Goal: Register for event/course

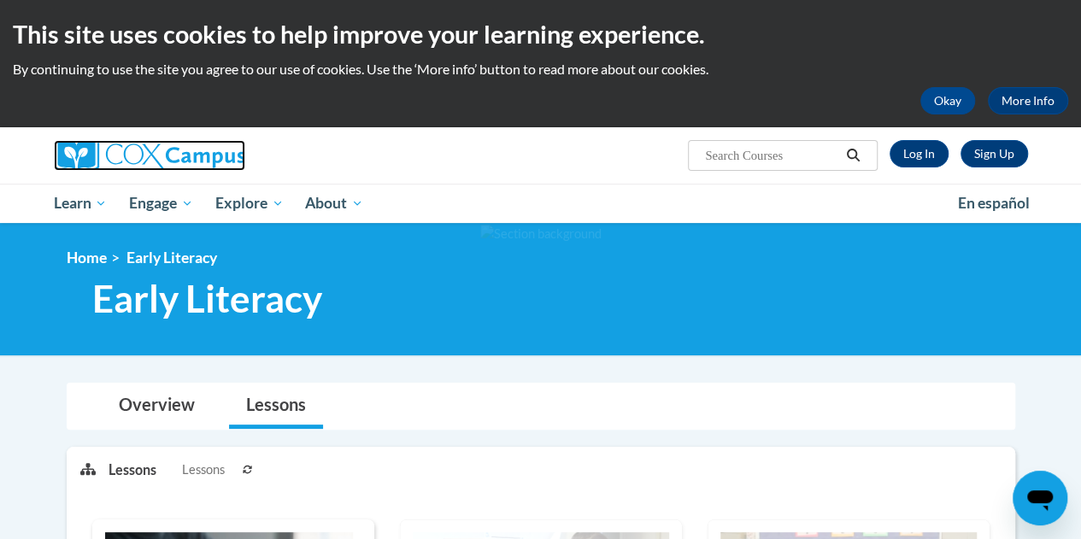
click at [181, 144] on img at bounding box center [149, 155] width 191 height 31
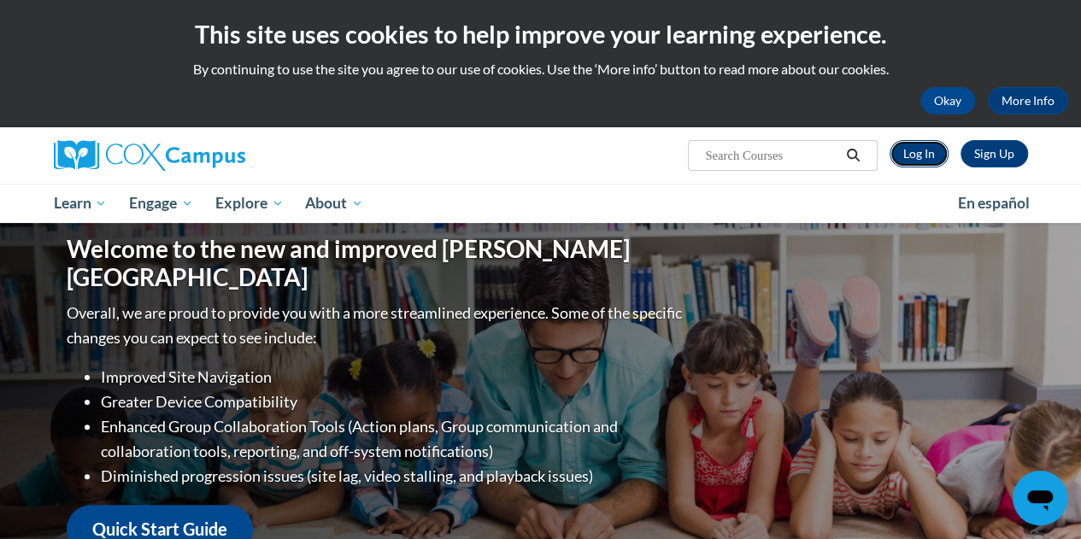
drag, startPoint x: 0, startPoint y: 0, endPoint x: 919, endPoint y: 151, distance: 931.6
click at [919, 151] on link "Log In" at bounding box center [918, 153] width 59 height 27
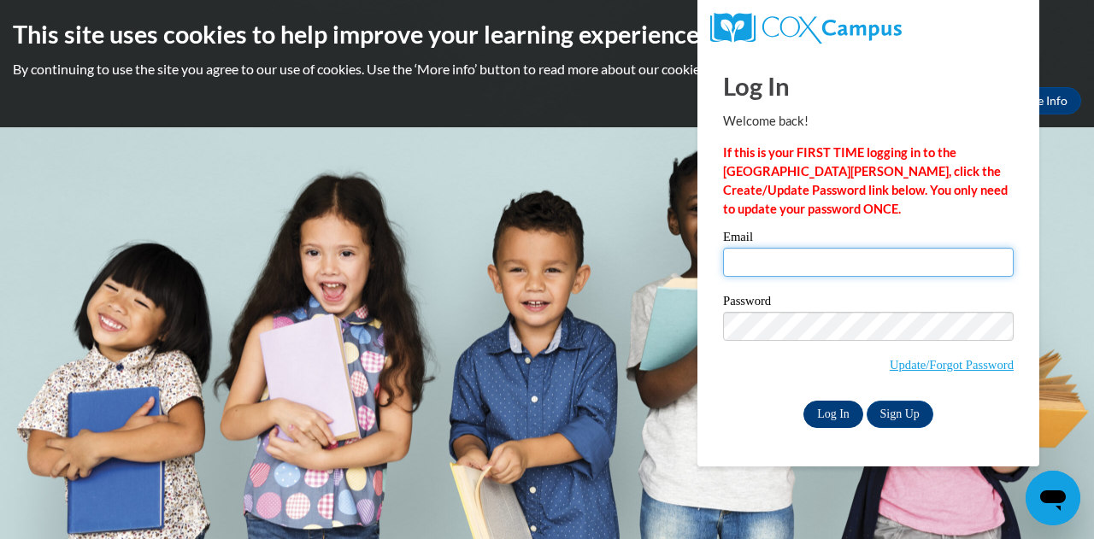
type input "megan.vanveghel@muskegonorway.org"
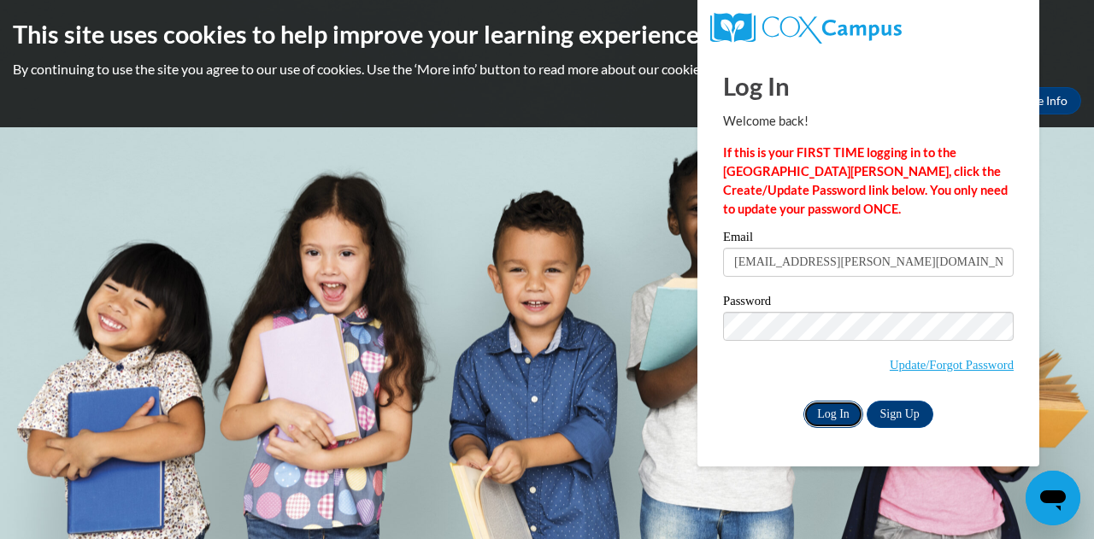
click at [822, 419] on input "Log In" at bounding box center [833, 414] width 60 height 27
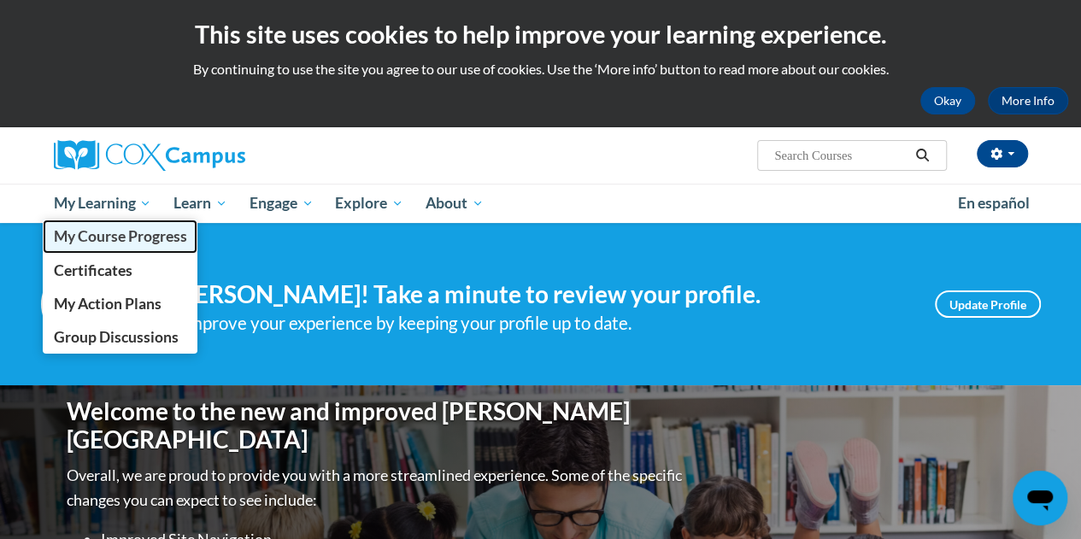
click at [101, 244] on span "My Course Progress" at bounding box center [119, 236] width 133 height 18
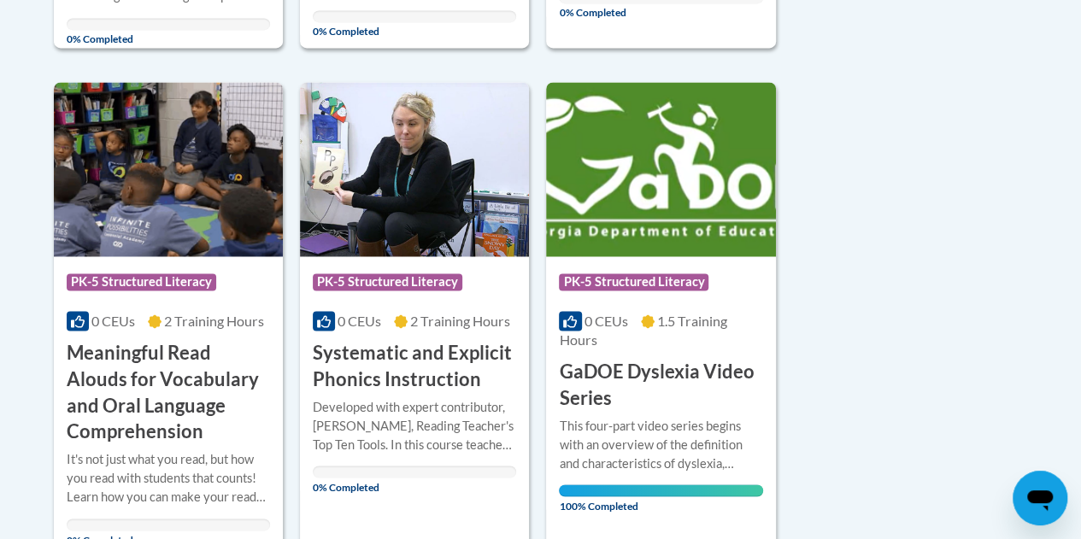
scroll to position [1273, 0]
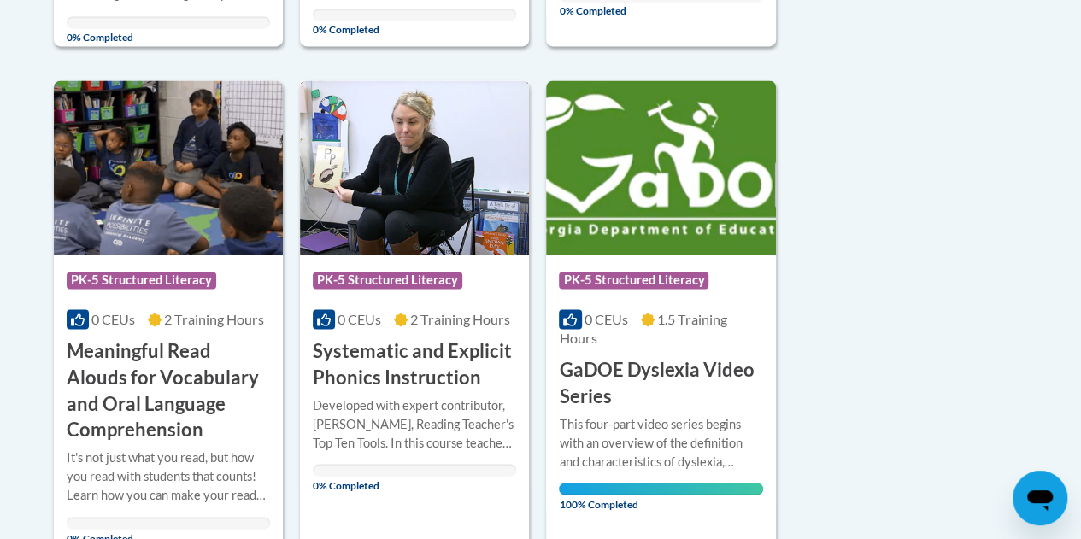
click at [391, 361] on h3 "Systematic and Explicit Phonics Instruction" at bounding box center [414, 363] width 203 height 53
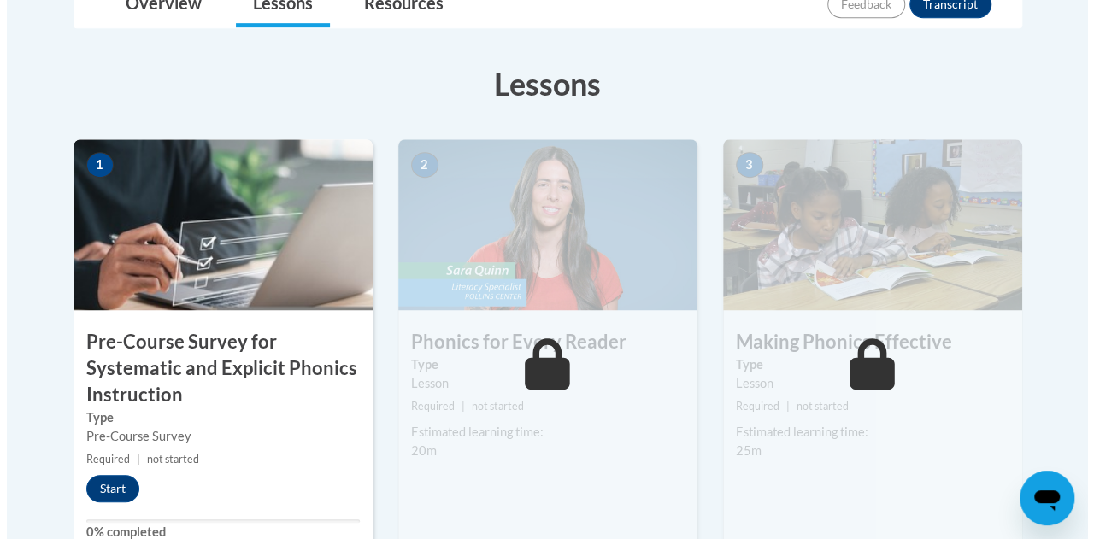
scroll to position [475, 0]
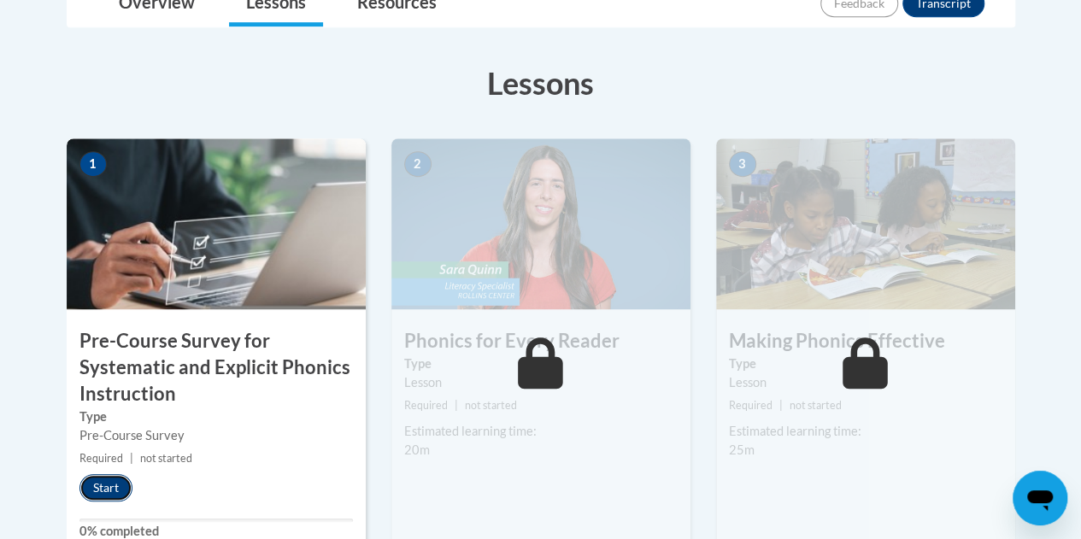
click at [95, 493] on button "Start" at bounding box center [105, 487] width 53 height 27
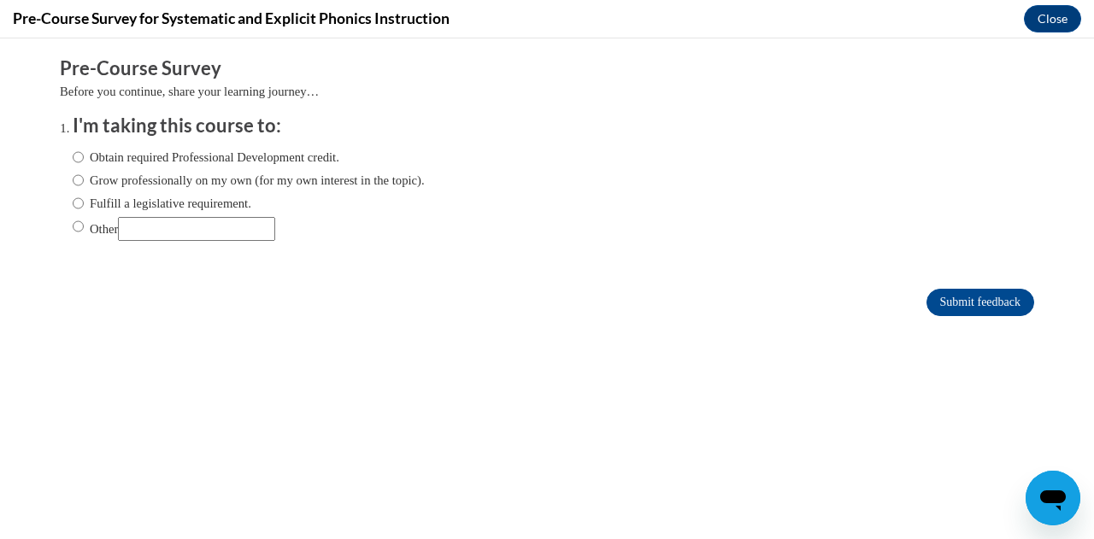
scroll to position [0, 0]
click at [173, 202] on label "Fulfill a legislative requirement." at bounding box center [162, 203] width 179 height 19
click at [84, 202] on input "Fulfill a legislative requirement." at bounding box center [78, 203] width 11 height 19
radio input "true"
click at [935, 305] on input "Submit feedback" at bounding box center [980, 302] width 108 height 27
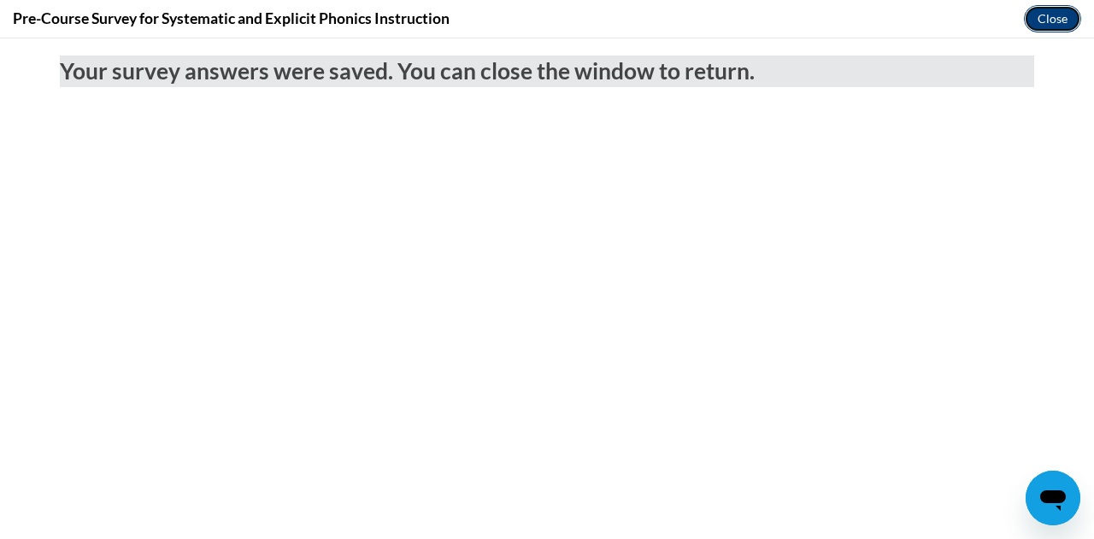
click at [1035, 24] on button "Close" at bounding box center [1051, 18] width 57 height 27
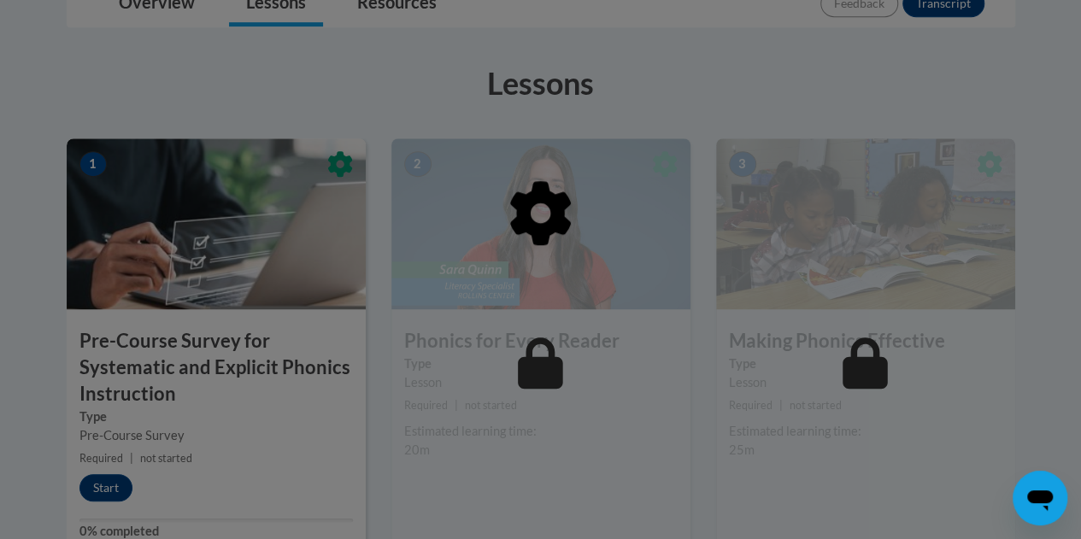
click at [554, 284] on div at bounding box center [541, 300] width 948 height 325
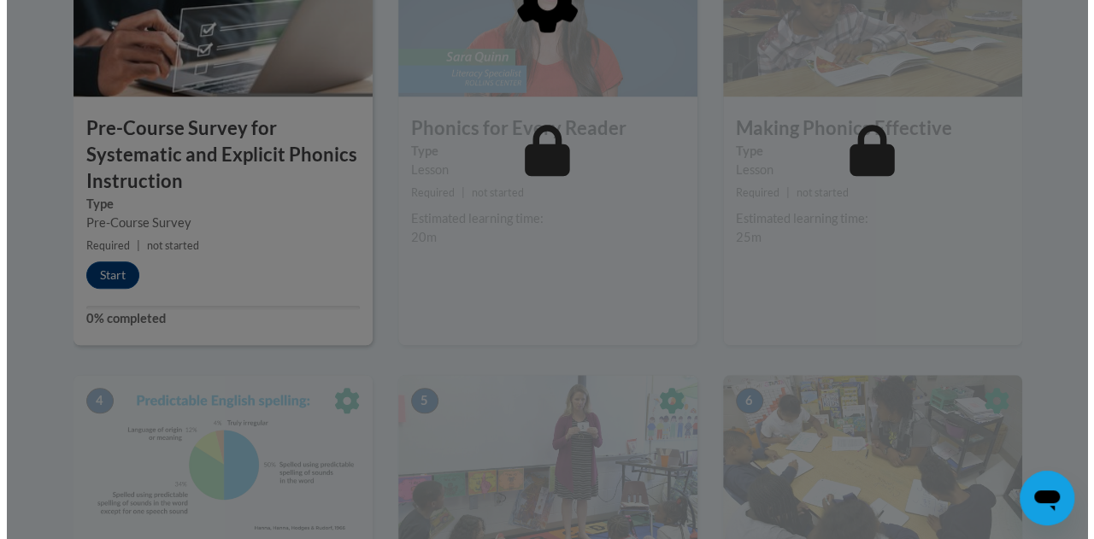
scroll to position [689, 0]
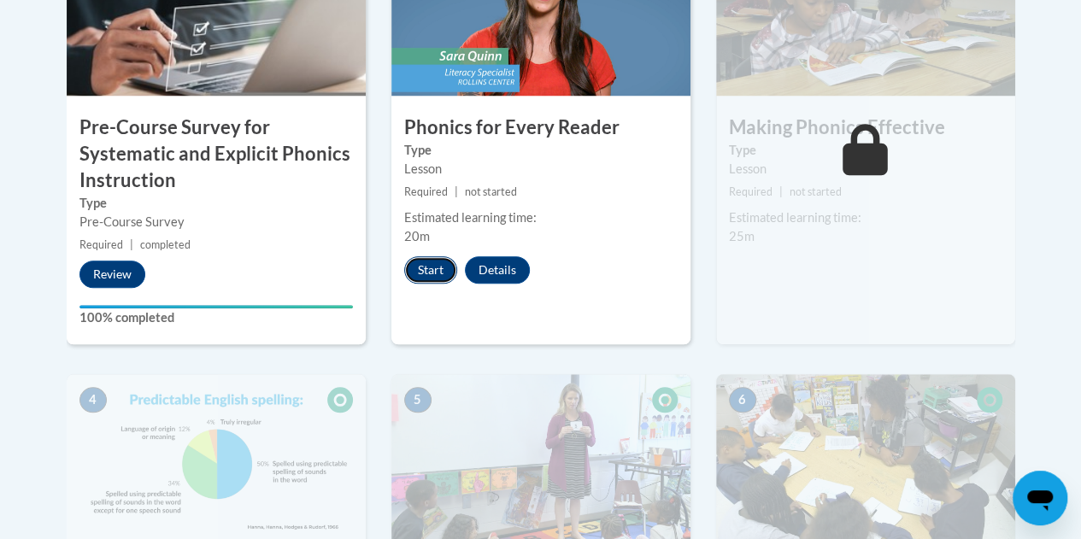
click at [417, 277] on button "Start" at bounding box center [430, 269] width 53 height 27
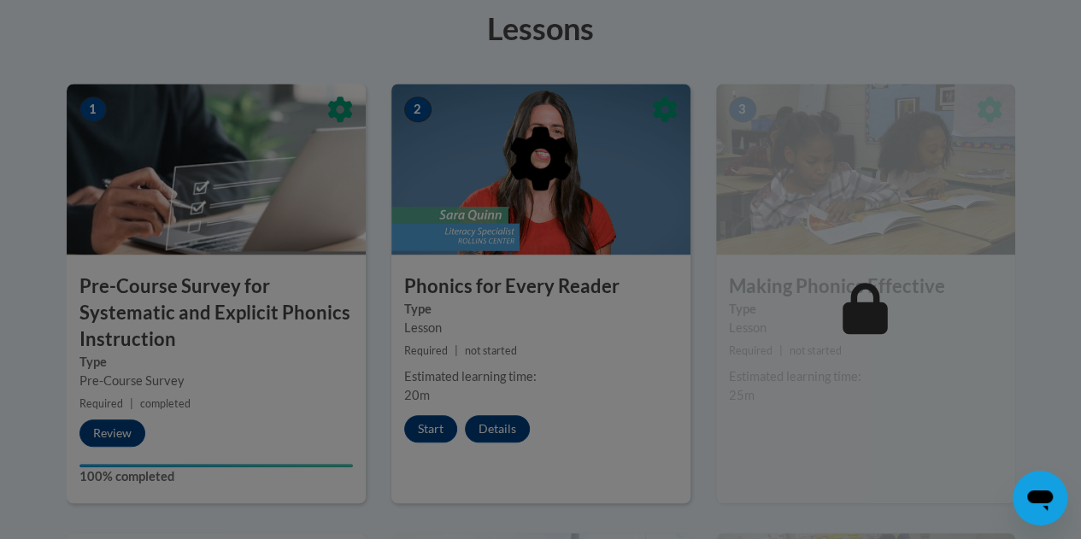
scroll to position [526, 0]
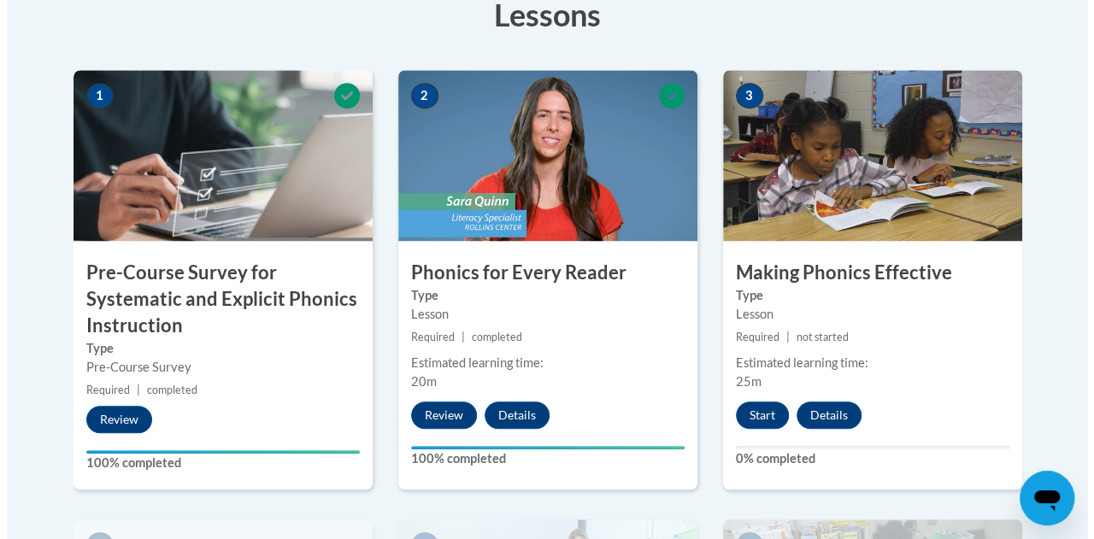
scroll to position [553, 0]
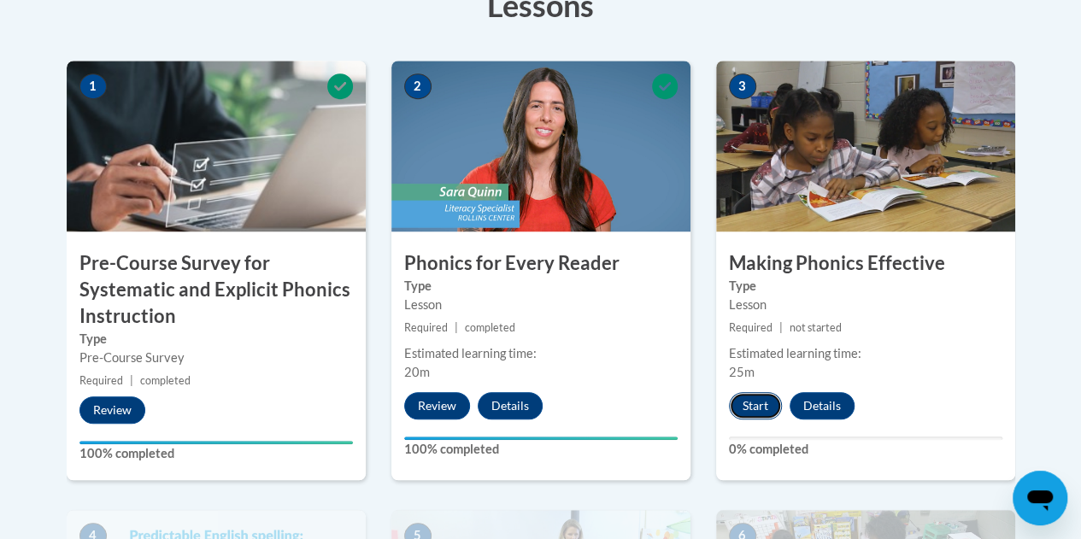
click at [756, 405] on button "Start" at bounding box center [755, 405] width 53 height 27
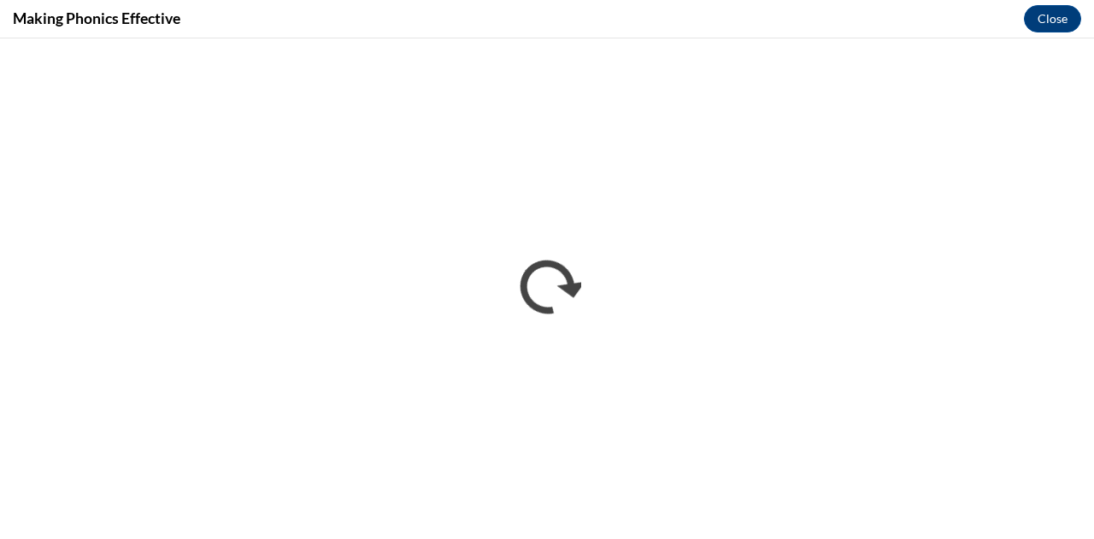
scroll to position [0, 0]
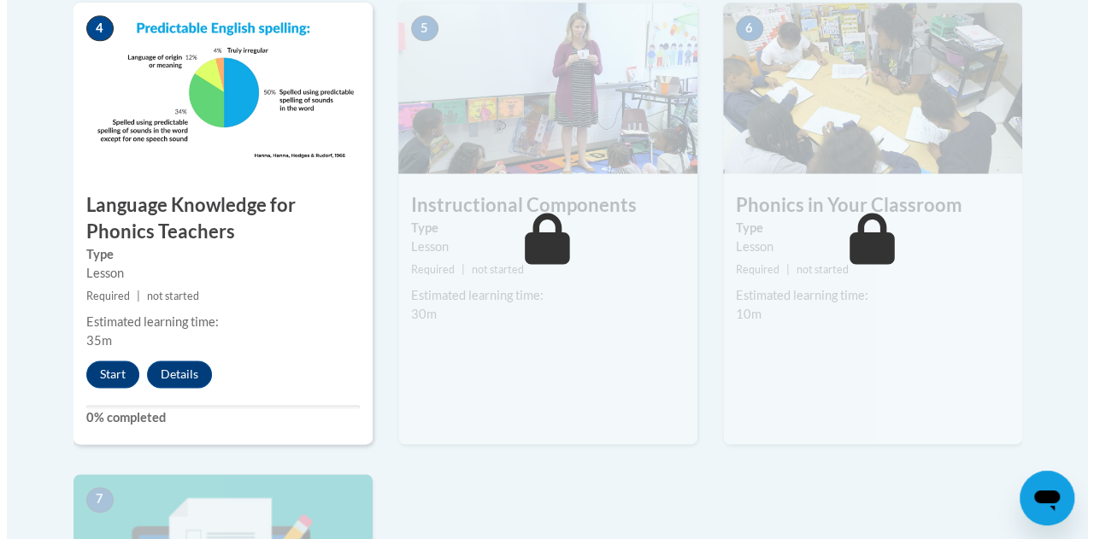
scroll to position [1061, 0]
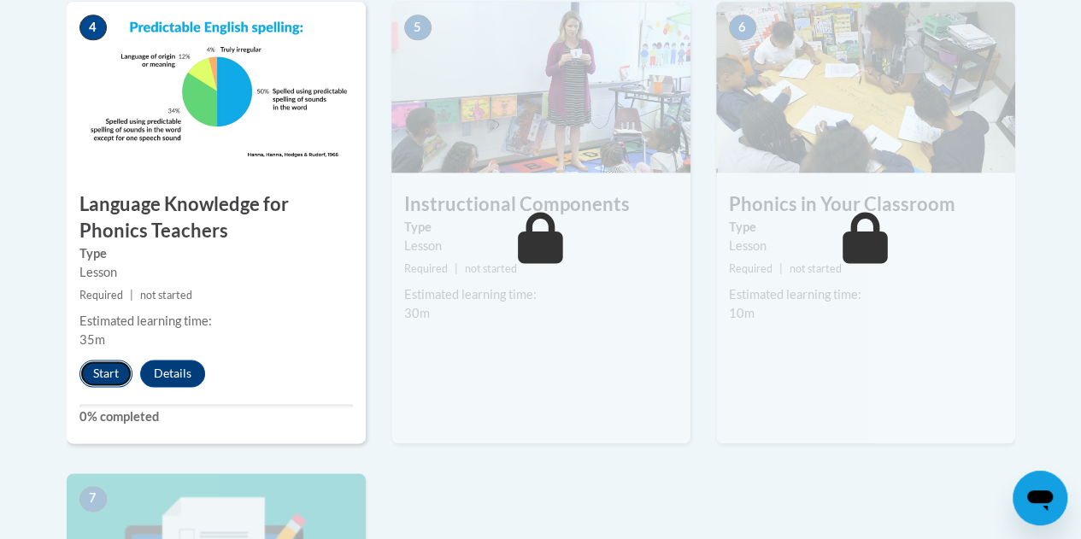
click at [107, 365] on button "Start" at bounding box center [105, 373] width 53 height 27
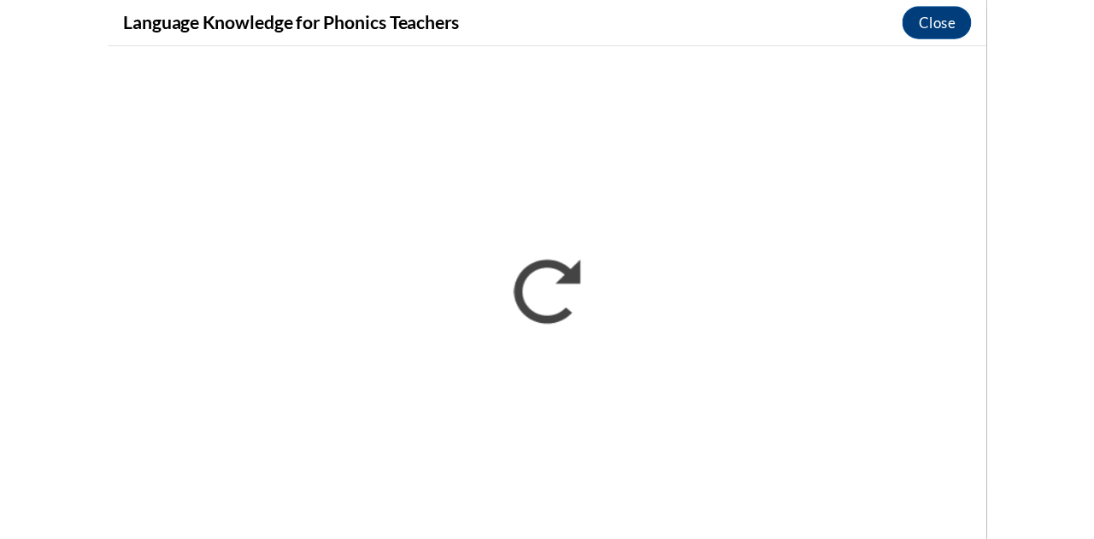
scroll to position [1042, 0]
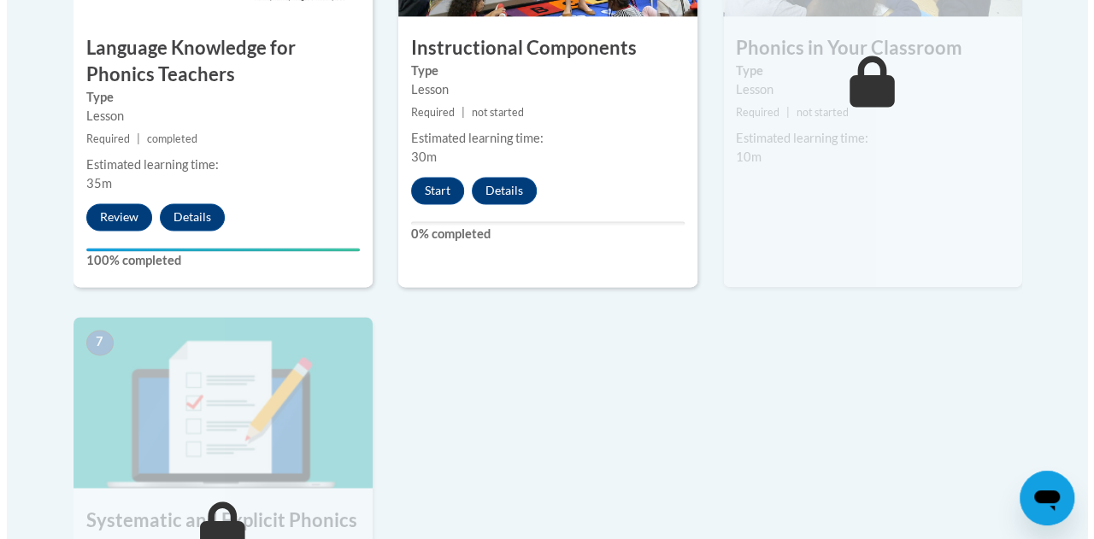
scroll to position [1213, 0]
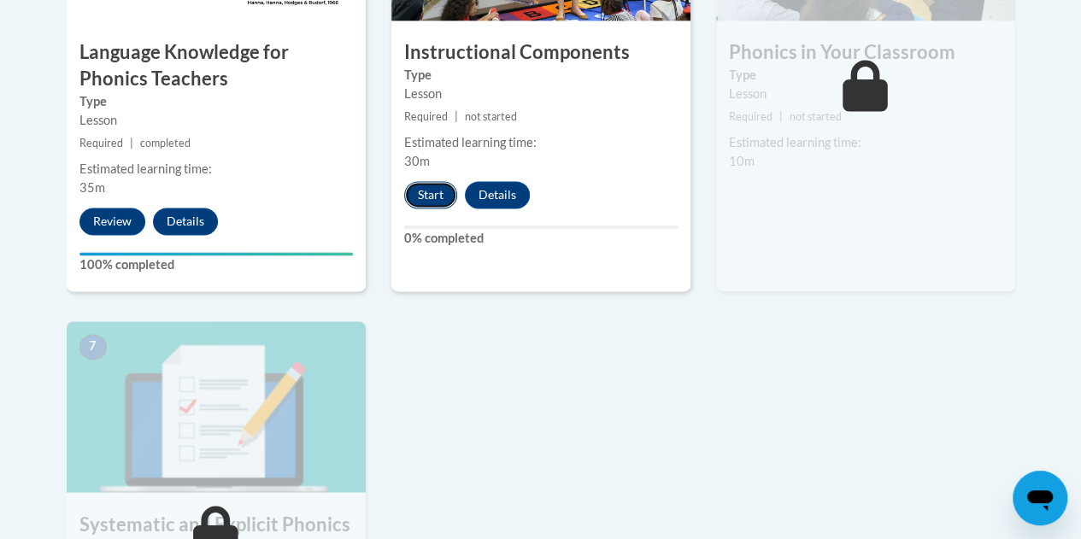
click at [419, 196] on button "Start" at bounding box center [430, 194] width 53 height 27
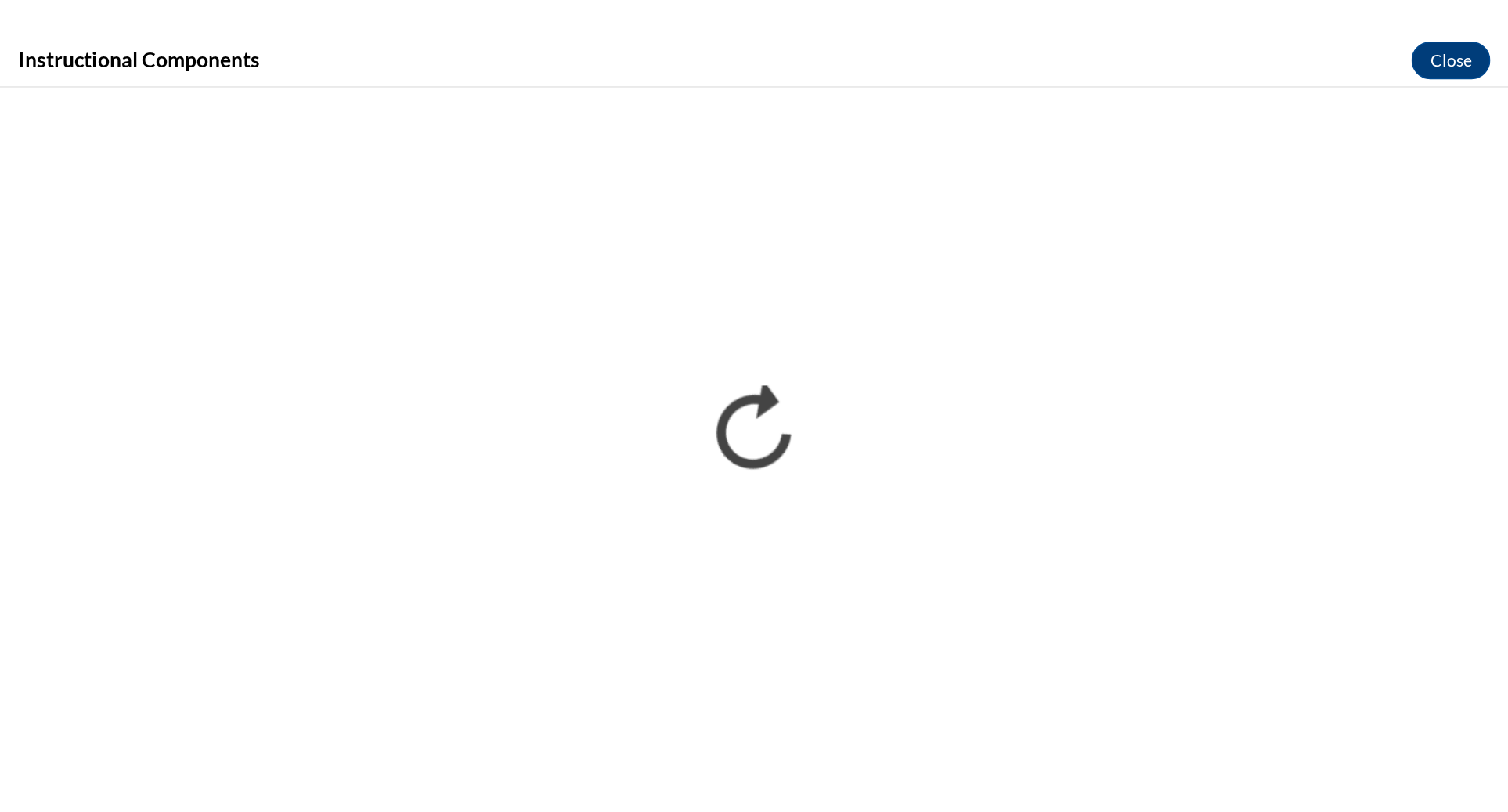
scroll to position [0, 0]
